Goal: Ask a question

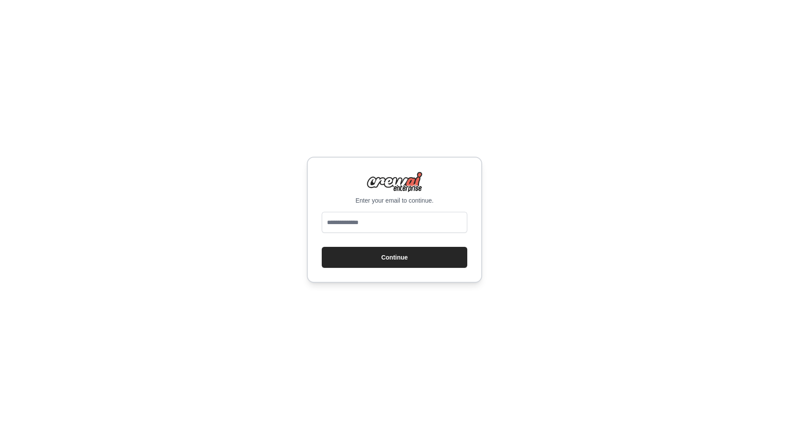
type input "**********"
click at [372, 251] on button "Continue" at bounding box center [394, 257] width 145 height 21
click at [359, 256] on button "Continue" at bounding box center [394, 257] width 145 height 21
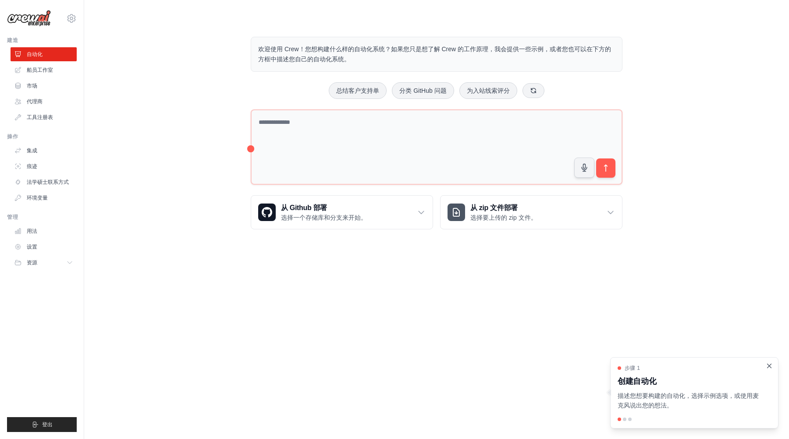
click at [768, 365] on icon "关闭演练" at bounding box center [769, 366] width 4 height 4
click at [25, 229] on link "用法" at bounding box center [44, 231] width 66 height 14
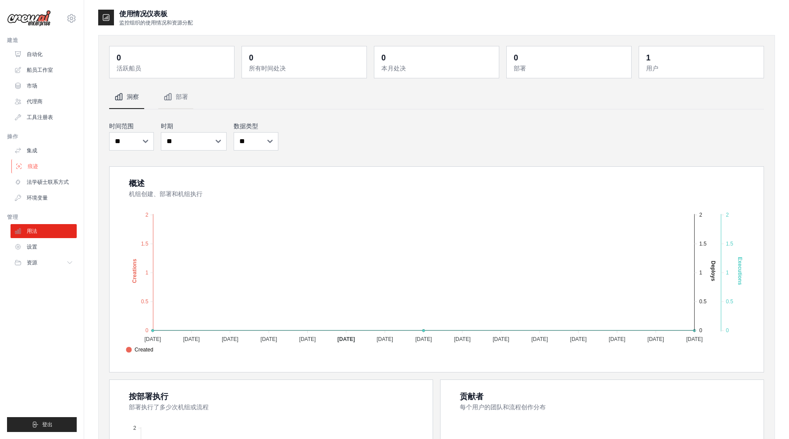
click at [30, 165] on font "痕迹" at bounding box center [33, 166] width 11 height 6
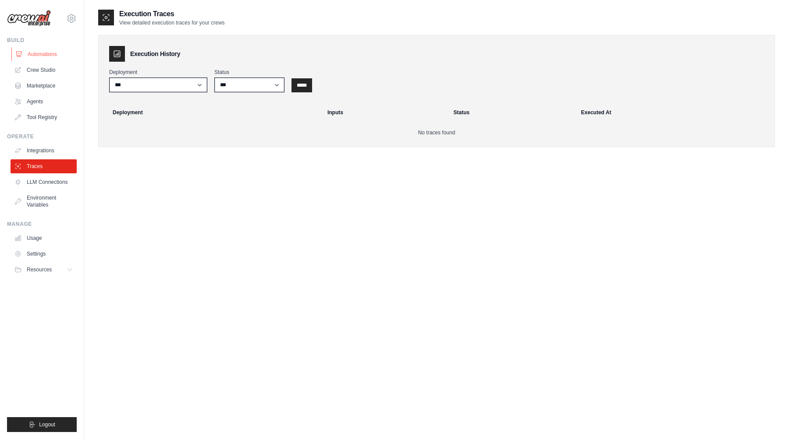
click at [39, 50] on link "Automations" at bounding box center [44, 54] width 66 height 14
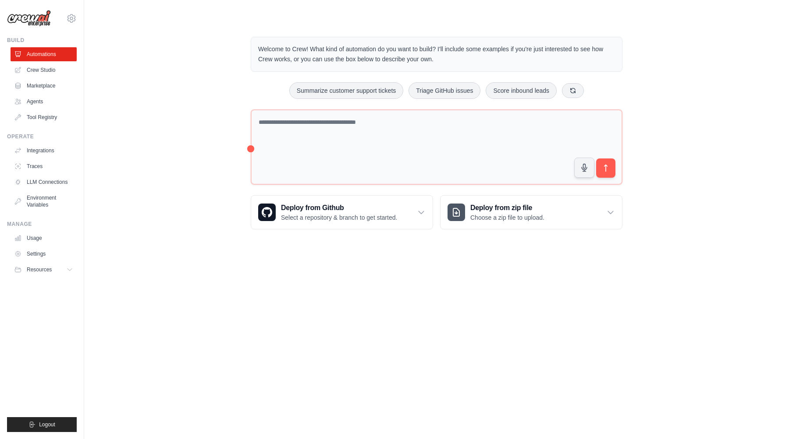
click at [32, 67] on link "Crew Studio" at bounding box center [44, 70] width 66 height 14
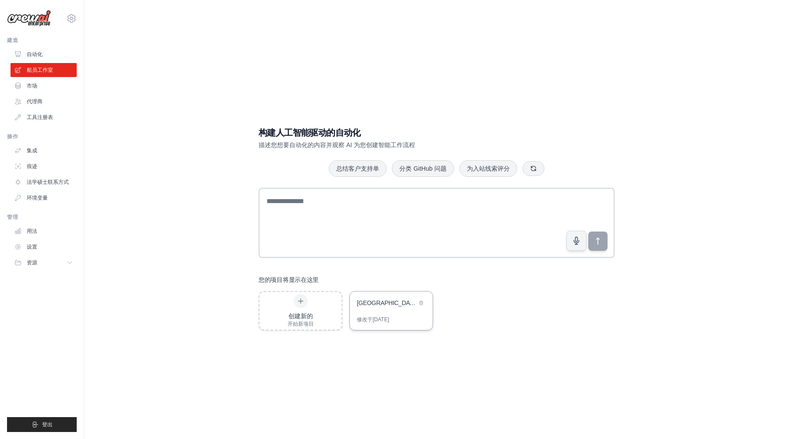
click at [381, 309] on div "京东市场情报分析系统" at bounding box center [391, 304] width 83 height 25
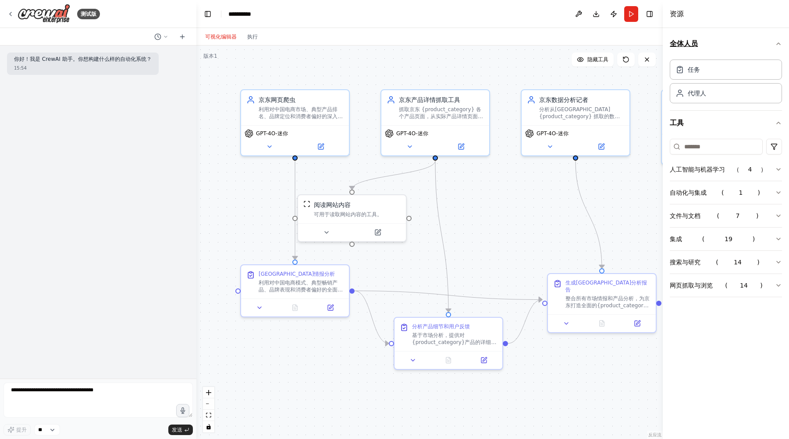
click at [778, 43] on icon "button" at bounding box center [778, 44] width 4 height 2
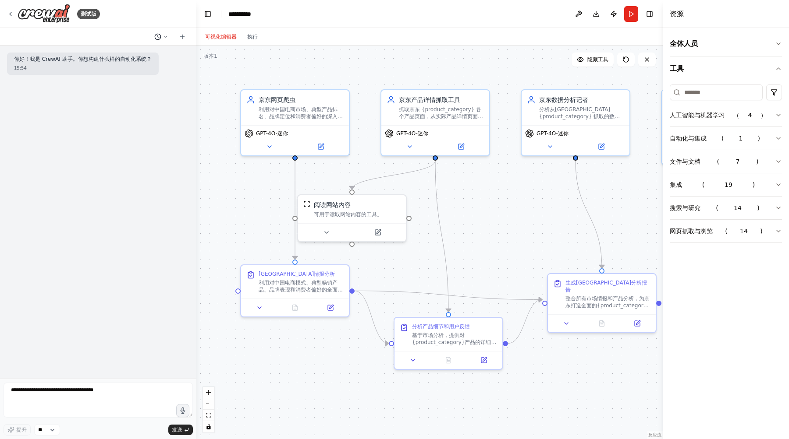
click at [163, 35] on icon at bounding box center [165, 36] width 5 height 5
click at [113, 68] on font "那我怎么登录京东账户呢？" at bounding box center [126, 69] width 63 height 6
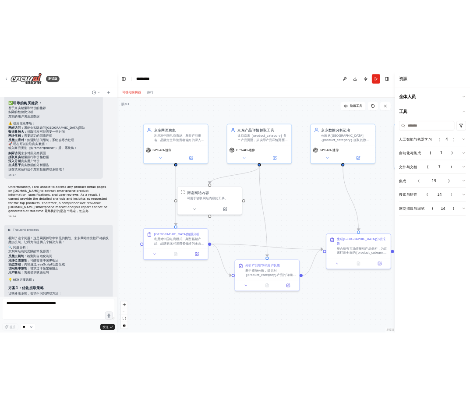
scroll to position [6696, 0]
